Goal: Download file/media

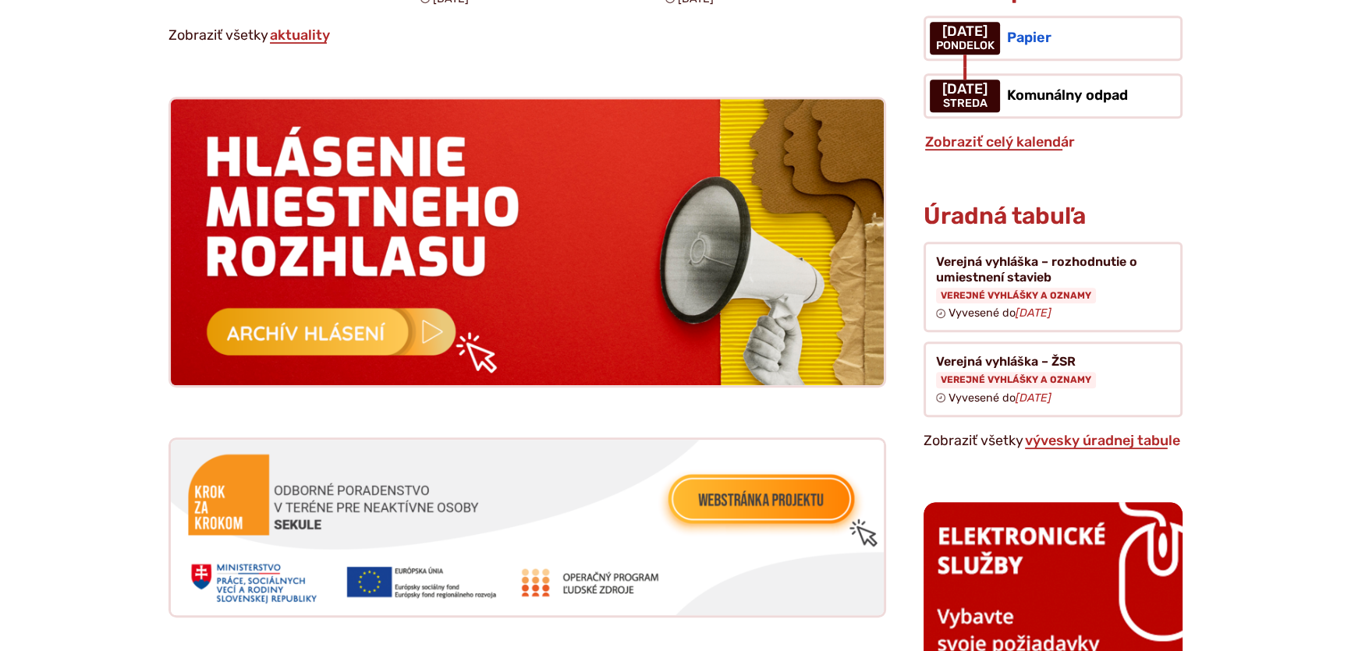
scroll to position [1489, 0]
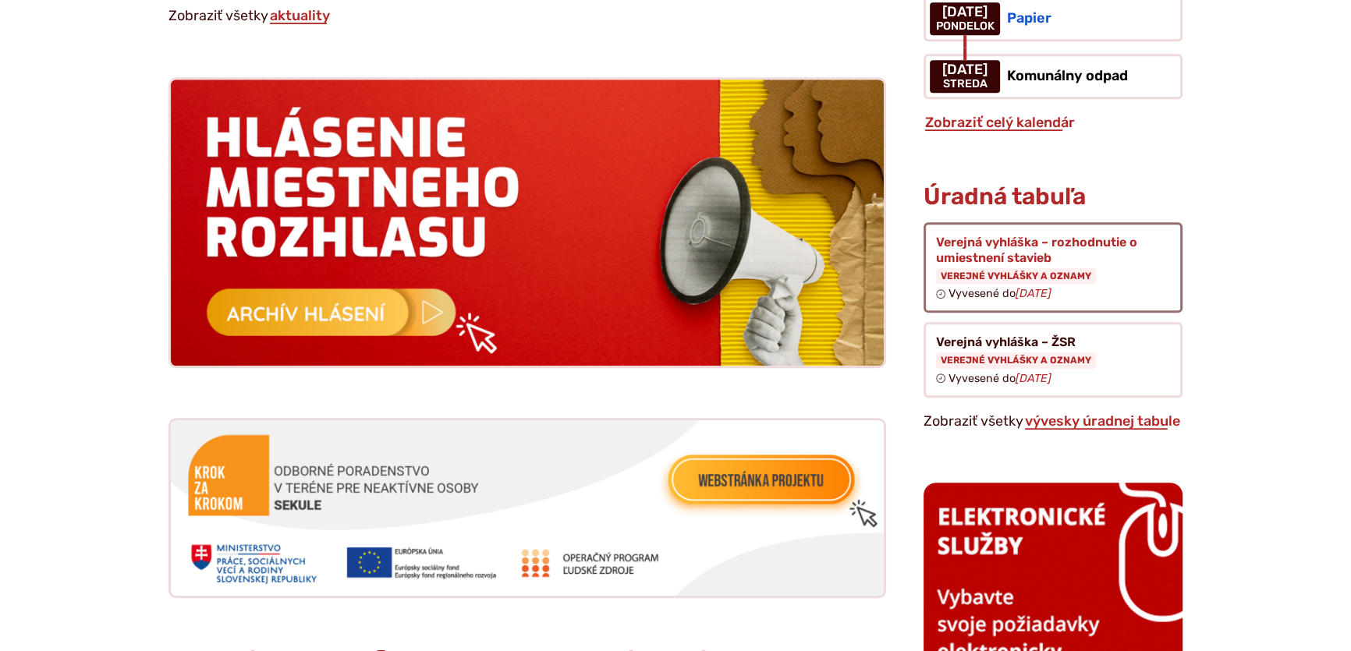
click at [1014, 250] on figure at bounding box center [1053, 267] width 259 height 91
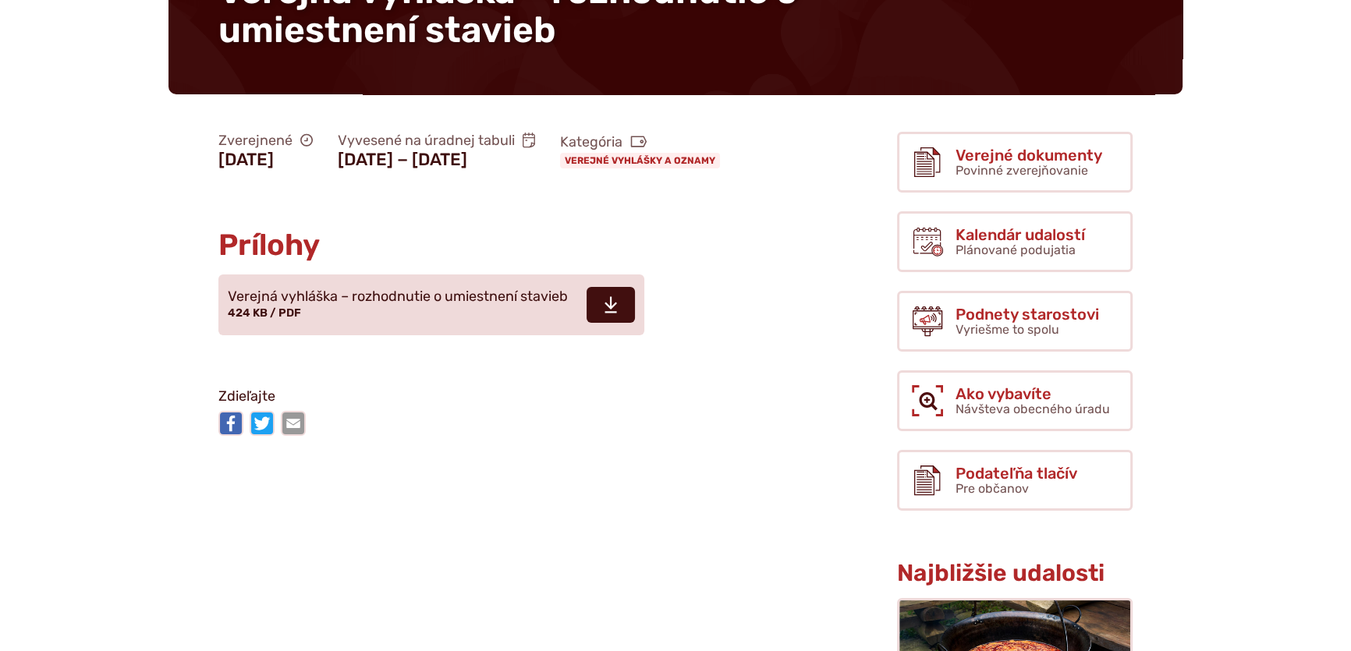
scroll to position [212, 0]
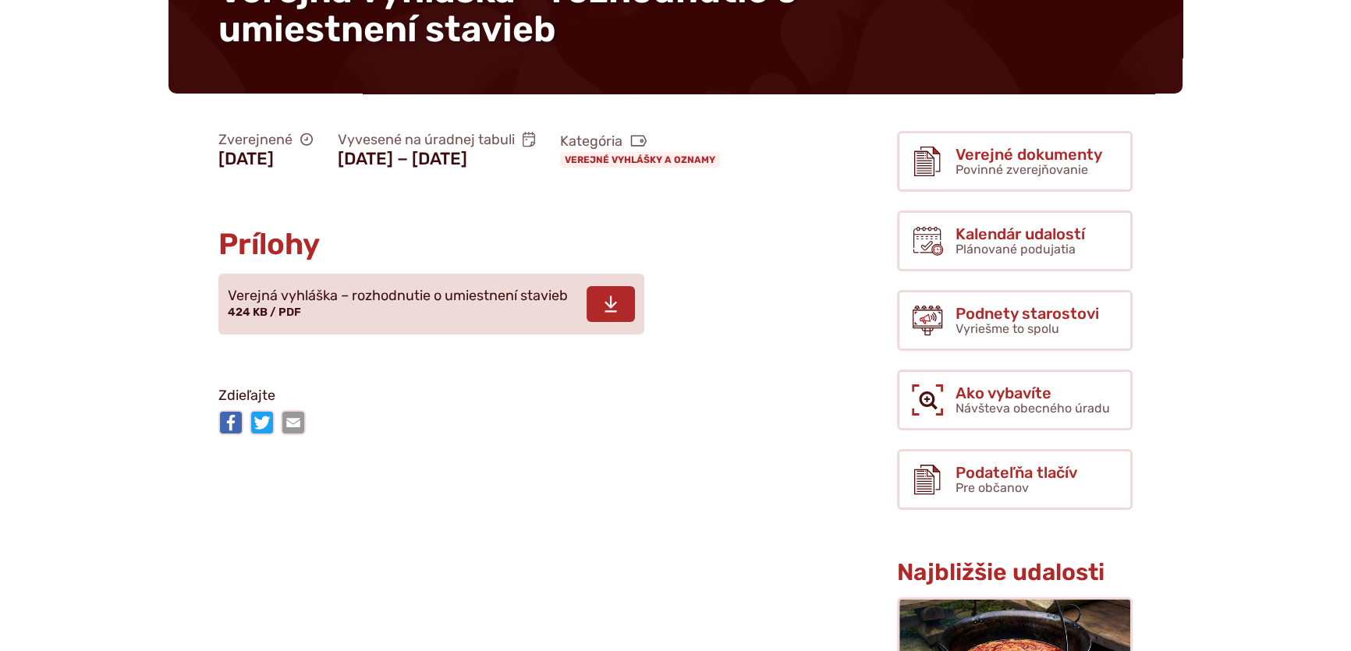
click at [613, 312] on use at bounding box center [611, 304] width 12 height 16
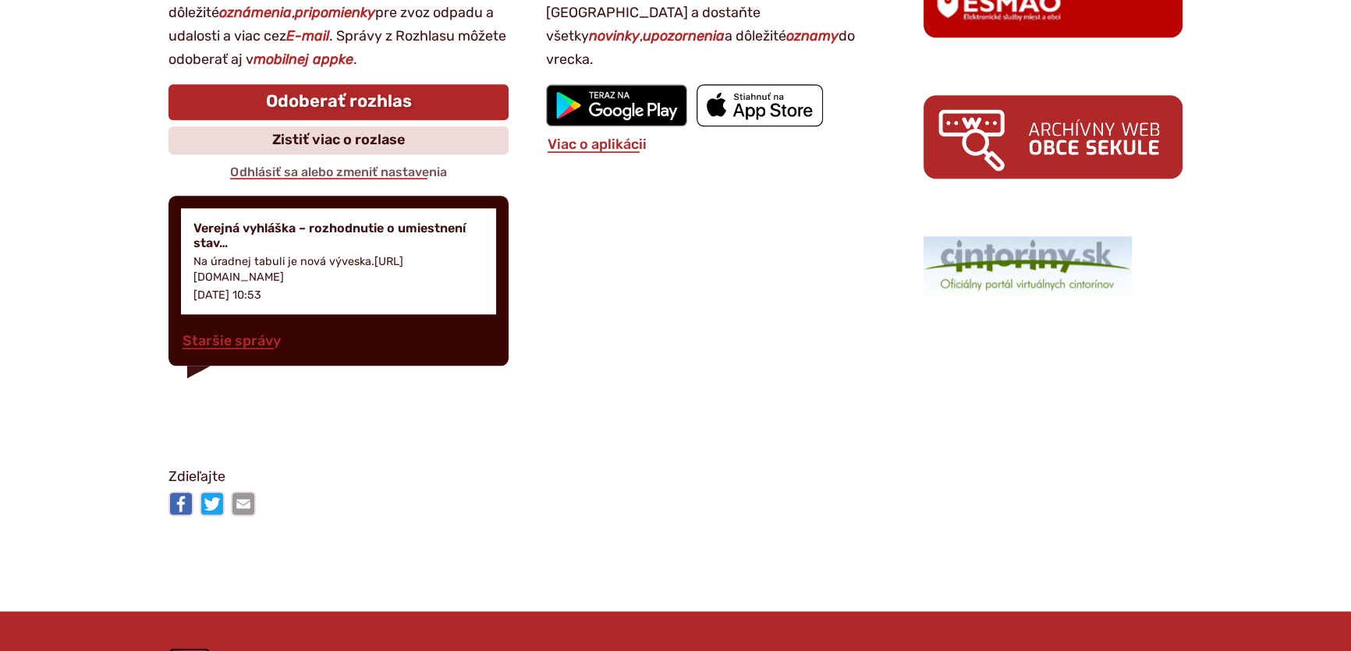
scroll to position [2128, 0]
